Goal: Task Accomplishment & Management: Manage account settings

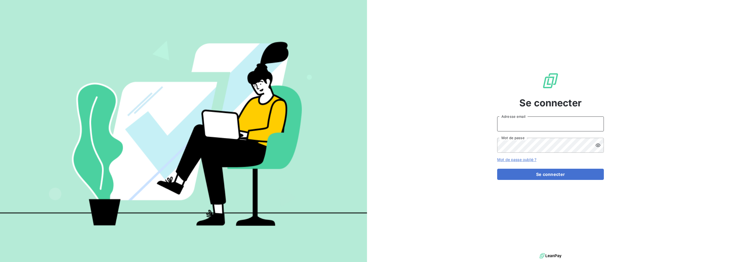
click at [510, 123] on input "Adresse email" at bounding box center [550, 124] width 107 height 15
type input "jonathan.defriberg@cgff-lld.com"
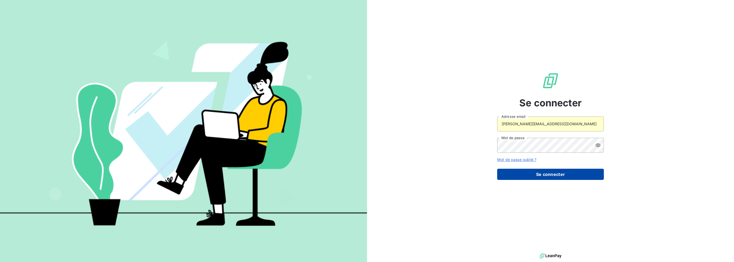
click at [530, 173] on button "Se connecter" at bounding box center [550, 174] width 107 height 11
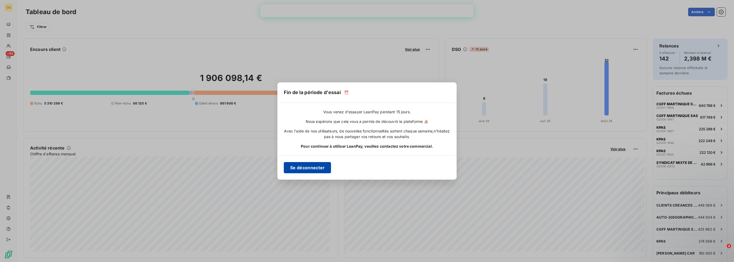
click at [318, 166] on button "Se déconnecter" at bounding box center [307, 167] width 47 height 11
